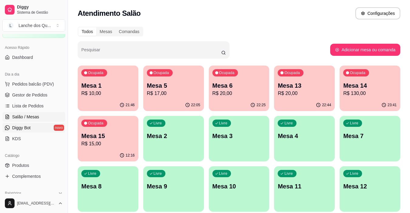
scroll to position [61, 0]
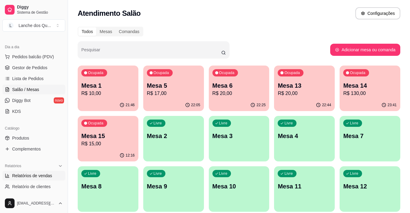
click at [32, 178] on span "Relatórios de vendas" at bounding box center [32, 176] width 40 height 6
select select "ALL"
select select "0"
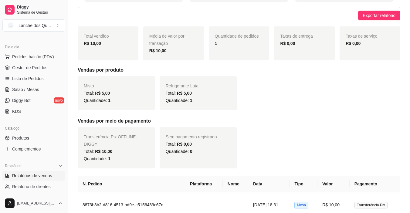
scroll to position [98, 0]
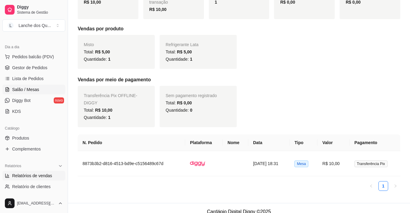
click at [27, 91] on span "Salão / Mesas" at bounding box center [25, 89] width 27 height 6
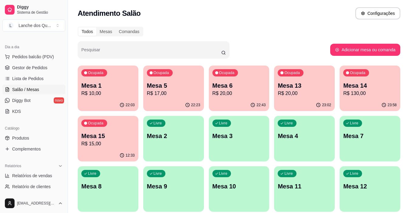
click at [187, 139] on p "Mesa 2" at bounding box center [173, 136] width 53 height 8
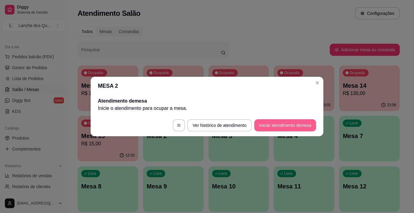
click at [292, 126] on button "Iniciar atendimento de mesa" at bounding box center [285, 125] width 62 height 12
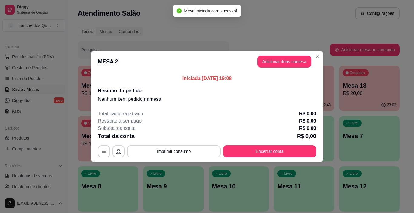
click at [285, 59] on button "Adicionar itens na mesa" at bounding box center [285, 62] width 54 height 12
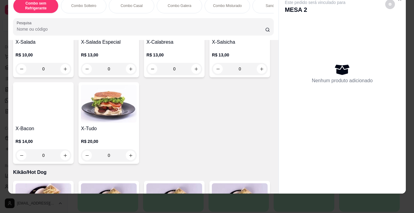
scroll to position [940, 0]
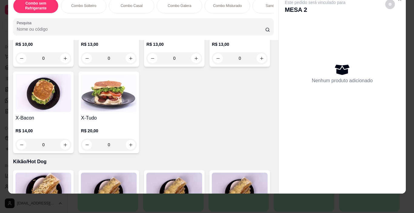
click at [71, 64] on div "0" at bounding box center [43, 58] width 56 height 12
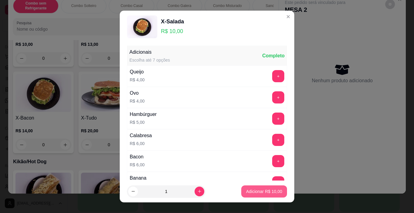
click at [253, 195] on button "Adicionar R$ 10,00" at bounding box center [264, 191] width 46 height 12
type input "1"
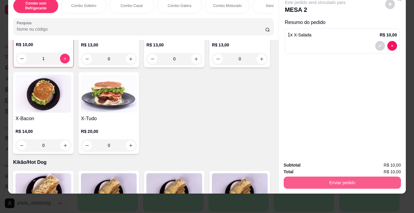
click at [337, 177] on button "Enviar pedido" at bounding box center [342, 183] width 117 height 12
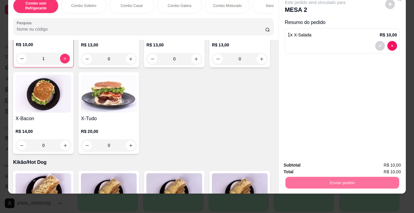
click at [311, 162] on button "Não registrar e enviar pedido" at bounding box center [322, 163] width 63 height 12
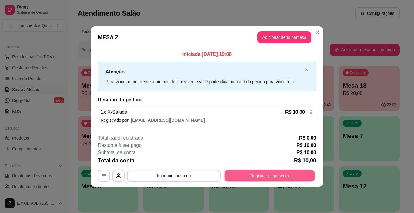
click at [258, 177] on button "Registrar pagamento" at bounding box center [270, 176] width 90 height 12
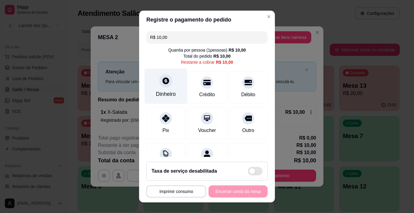
click at [160, 89] on div "Dinheiro" at bounding box center [166, 86] width 43 height 35
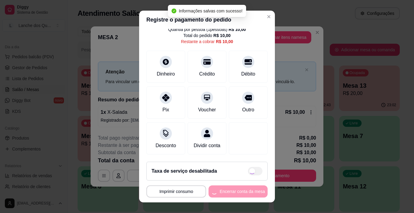
type input "R$ 0,00"
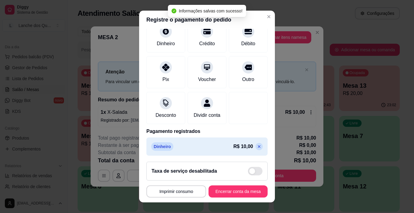
scroll to position [53, 0]
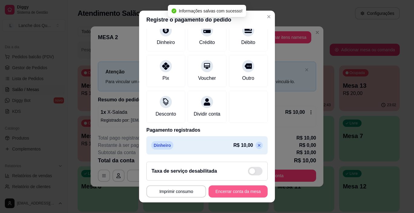
click at [242, 194] on button "Encerrar conta da mesa" at bounding box center [238, 191] width 59 height 12
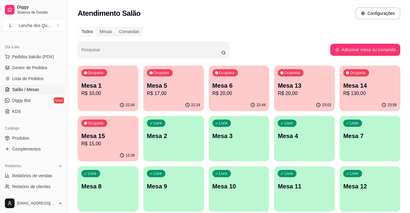
click at [143, 136] on div "Ocupada Mesa 1 R$ 10,00 22:04 Ocupada Mesa 5 R$ 17,00 22:24 Ocupada Mesa 6 R$ 2…" at bounding box center [239, 139] width 322 height 146
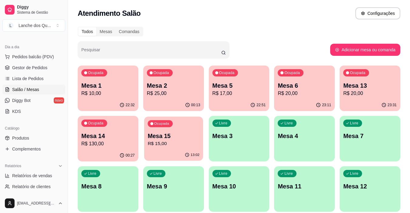
click at [177, 136] on p "Mesa 15" at bounding box center [173, 136] width 52 height 8
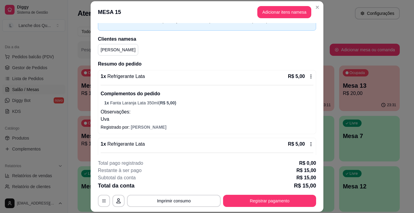
scroll to position [91, 0]
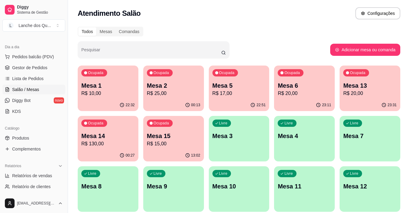
click at [240, 140] on div "Livre Mesa 3" at bounding box center [239, 135] width 61 height 38
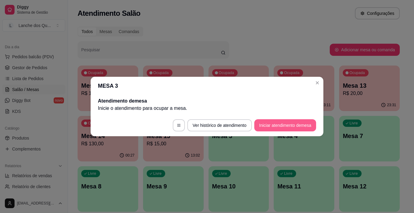
click at [281, 124] on button "Iniciar atendimento de mesa" at bounding box center [285, 125] width 62 height 12
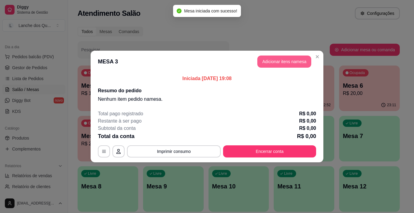
click at [288, 62] on button "Adicionar itens na mesa" at bounding box center [285, 62] width 54 height 12
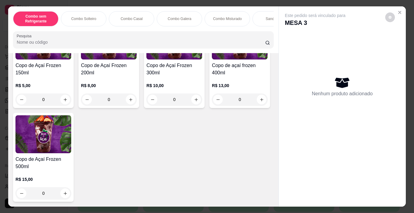
scroll to position [1547, 0]
click at [41, 59] on img at bounding box center [43, 41] width 56 height 38
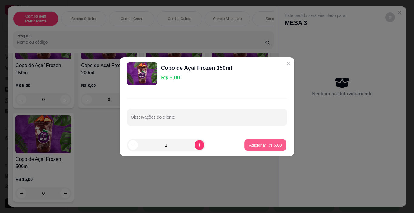
click at [265, 145] on p "Adicionar R$ 5,00" at bounding box center [265, 145] width 33 height 6
type input "1"
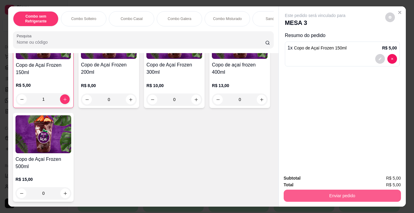
click at [348, 192] on button "Enviar pedido" at bounding box center [342, 196] width 117 height 12
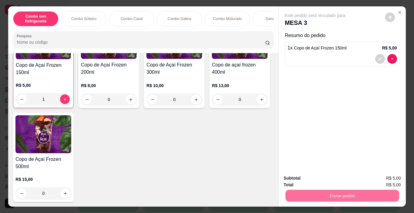
click at [322, 176] on button "Não registrar e enviar pedido" at bounding box center [322, 179] width 63 height 12
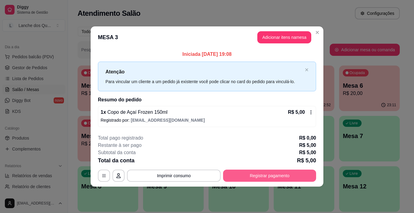
click at [259, 173] on button "Registrar pagamento" at bounding box center [269, 176] width 93 height 12
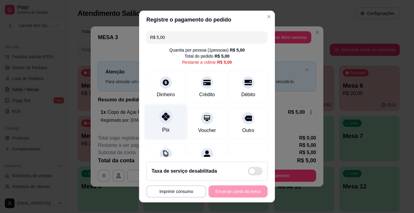
click at [168, 123] on div "Pix" at bounding box center [166, 121] width 43 height 35
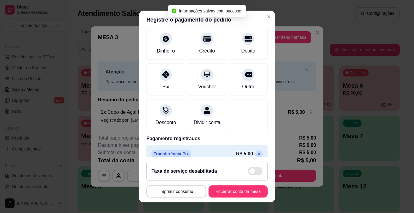
scroll to position [53, 0]
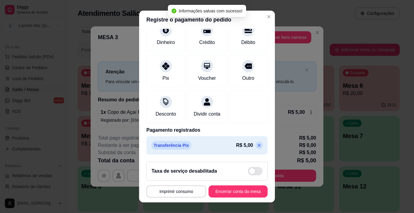
click at [257, 147] on icon at bounding box center [259, 145] width 5 height 5
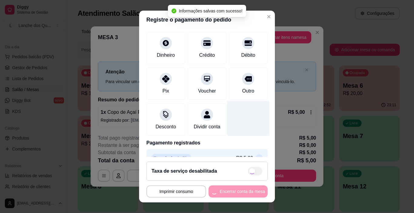
scroll to position [0, 0]
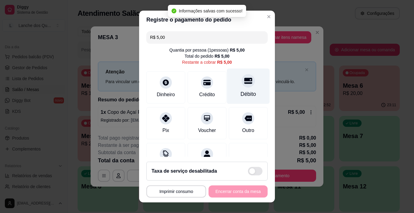
click at [244, 89] on div "Débito" at bounding box center [248, 86] width 43 height 35
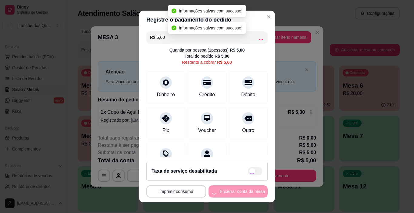
type input "R$ 0,00"
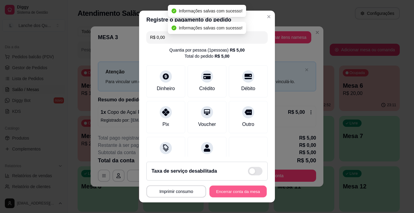
click at [234, 191] on button "Encerrar conta da mesa" at bounding box center [238, 192] width 57 height 12
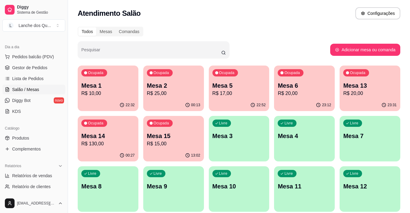
click at [234, 141] on div "Livre Mesa 3" at bounding box center [239, 135] width 61 height 38
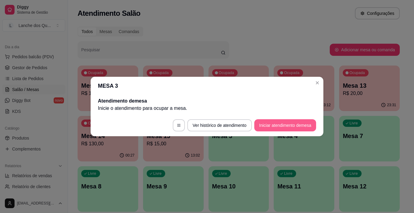
click at [271, 125] on button "Iniciar atendimento de mesa" at bounding box center [285, 125] width 62 height 12
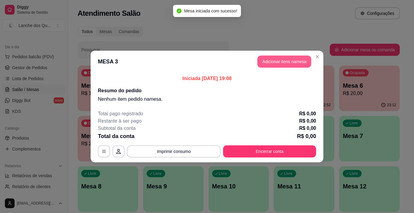
click at [290, 59] on button "Adicionar itens na mesa" at bounding box center [285, 62] width 54 height 12
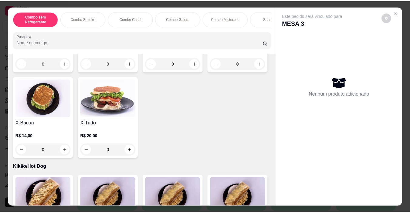
scroll to position [940, 0]
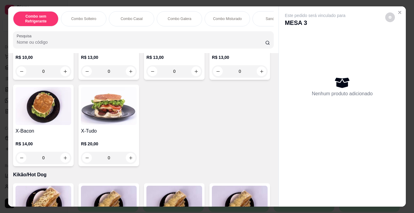
click at [71, 39] on img at bounding box center [43, 20] width 56 height 38
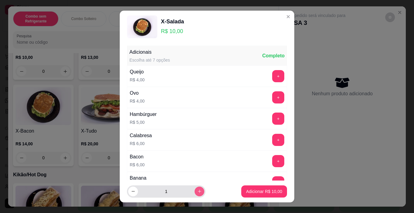
click at [197, 190] on icon "increase-product-quantity" at bounding box center [199, 191] width 5 height 5
type input "3"
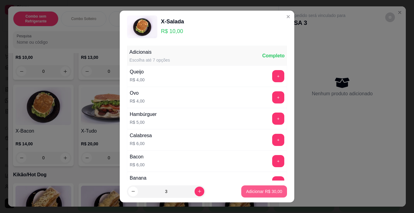
click at [254, 193] on p "Adicionar R$ 30,00" at bounding box center [264, 191] width 36 height 6
type input "3"
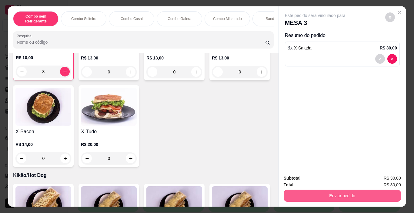
click at [319, 191] on button "Enviar pedido" at bounding box center [342, 196] width 117 height 12
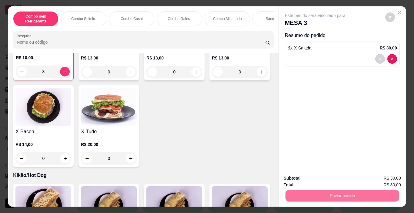
click at [331, 176] on button "Não registrar e enviar pedido" at bounding box center [322, 179] width 63 height 12
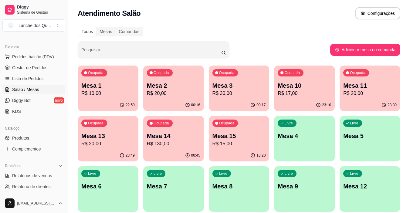
click at [104, 132] on p "Mesa 13" at bounding box center [107, 136] width 53 height 8
